Goal: Task Accomplishment & Management: Manage account settings

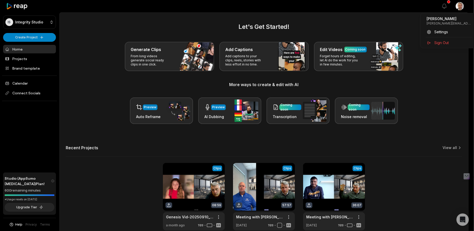
click at [465, 6] on html "IS Integrity Studio Create Project Home Projects Brand template Calendar Connec…" at bounding box center [237, 115] width 474 height 231
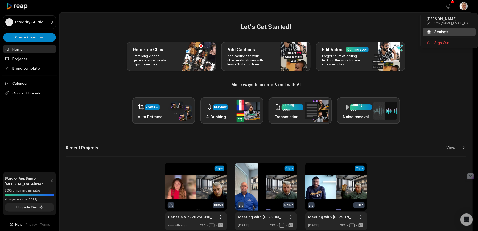
click at [441, 32] on span "Settings" at bounding box center [441, 31] width 14 height 5
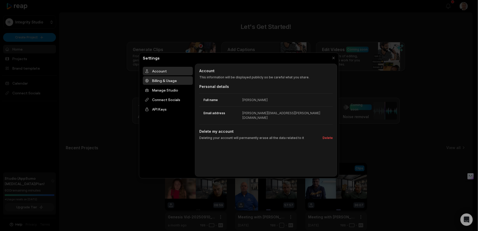
click at [155, 82] on div "Billing & Usage" at bounding box center [168, 80] width 50 height 9
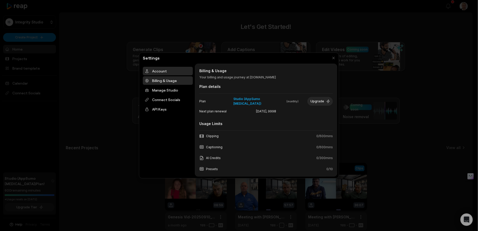
click at [154, 69] on div "Account" at bounding box center [168, 71] width 50 height 9
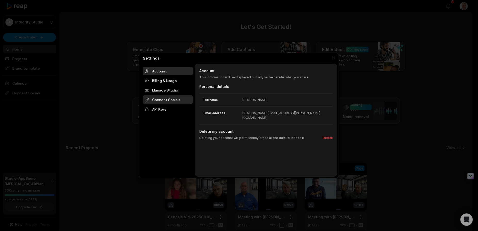
click at [171, 102] on div "Connect Socials" at bounding box center [168, 99] width 50 height 9
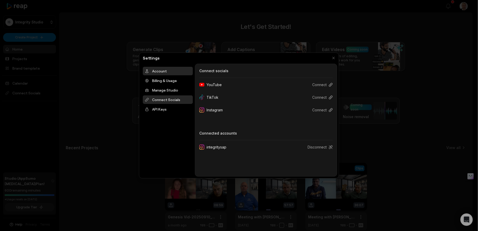
click at [158, 73] on div "Account" at bounding box center [168, 71] width 50 height 9
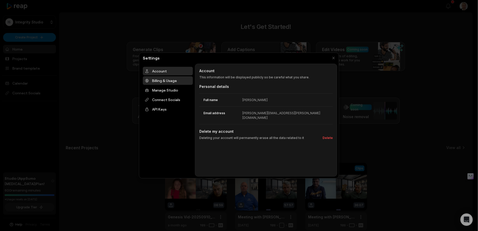
click at [157, 80] on div "Billing & Usage" at bounding box center [168, 80] width 50 height 9
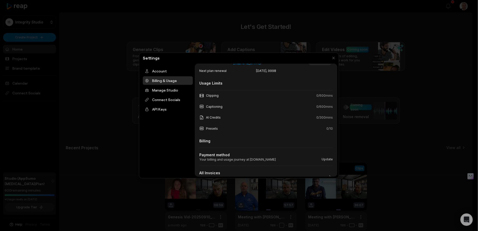
scroll to position [47, 0]
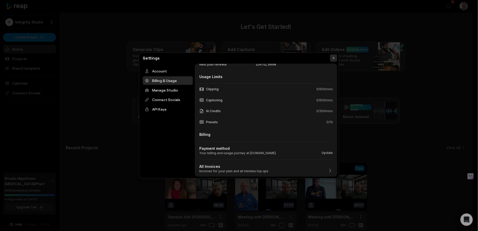
click at [334, 56] on button "button" at bounding box center [333, 57] width 7 height 7
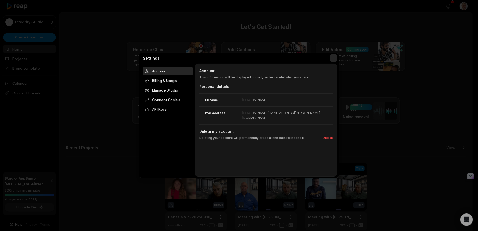
scroll to position [0, 0]
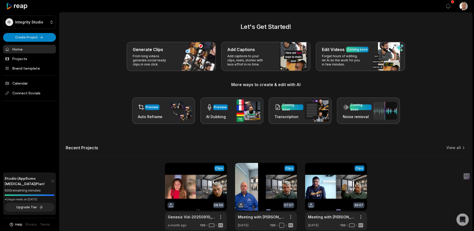
click at [465, 8] on html "IS Integrity Studio Create Project Home Projects Brand template Calendar Connec…" at bounding box center [237, 115] width 474 height 231
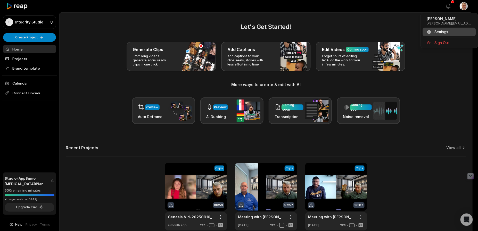
click at [437, 33] on span "Settings" at bounding box center [441, 31] width 14 height 5
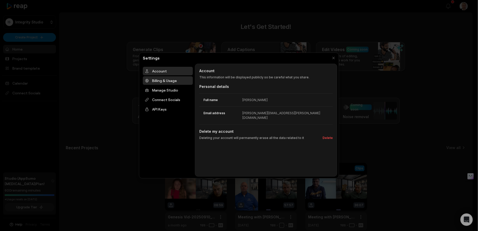
click at [153, 81] on div "Billing & Usage" at bounding box center [168, 80] width 50 height 9
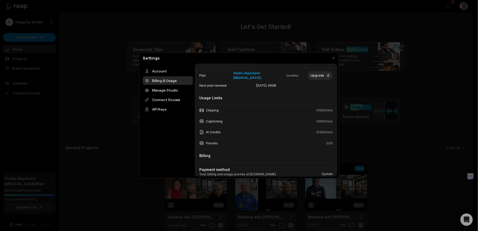
scroll to position [47, 0]
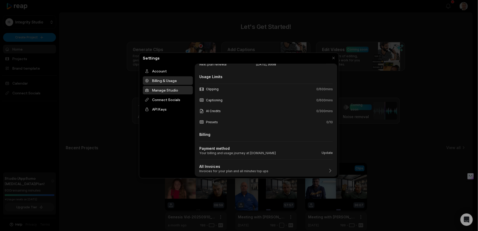
click at [161, 90] on div "Manage Studio" at bounding box center [168, 90] width 50 height 9
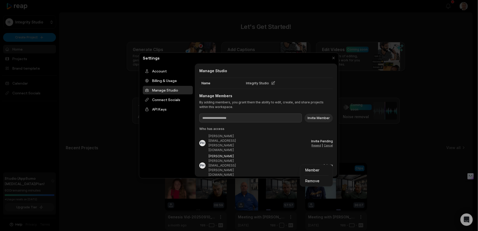
click at [329, 159] on body "IS Integrity Studio Create Project Home Projects Brand template Calendar Connec…" at bounding box center [237, 115] width 474 height 231
click at [283, 163] on div at bounding box center [239, 115] width 478 height 231
click at [219, 164] on div "Manage Studio Manage Studio Name Integrity Studio Manage Members By adding memb…" at bounding box center [266, 120] width 142 height 113
